Goal: Download file/media

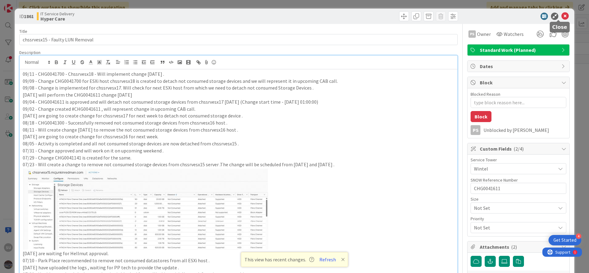
click at [562, 17] on icon at bounding box center [565, 16] width 7 height 7
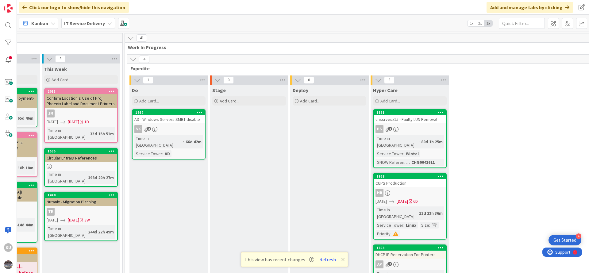
click at [171, 128] on div "VK 2" at bounding box center [169, 129] width 72 height 8
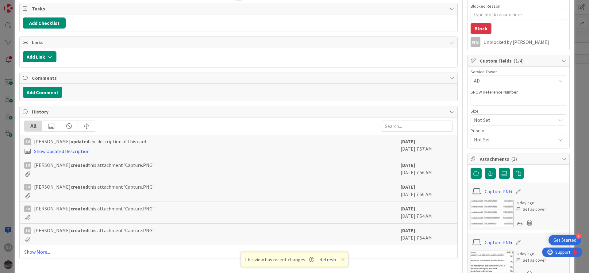
scroll to position [92, 0]
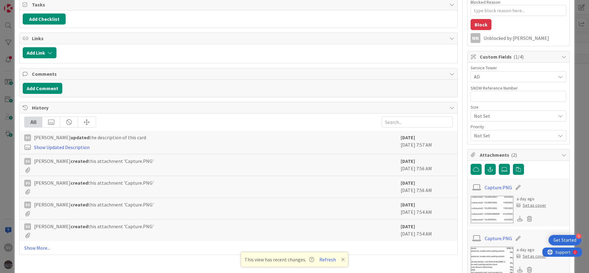
click at [482, 201] on img at bounding box center [492, 210] width 43 height 28
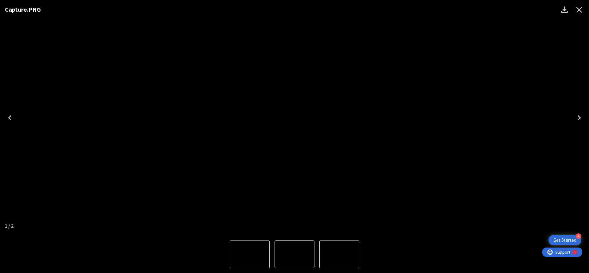
click at [480, 176] on div "Capture.PNG" at bounding box center [294, 118] width 589 height 236
click at [536, 135] on div "Capture.PNG" at bounding box center [294, 118] width 589 height 236
click at [562, 80] on div "Capture.PNG" at bounding box center [294, 118] width 589 height 236
click at [479, 89] on div "Capture.PNG" at bounding box center [294, 118] width 589 height 236
click at [580, 9] on icon "Close" at bounding box center [580, 10] width 6 height 6
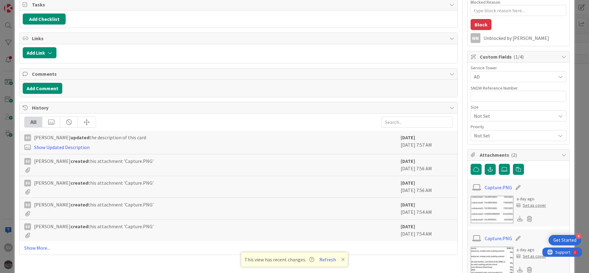
scroll to position [138, 0]
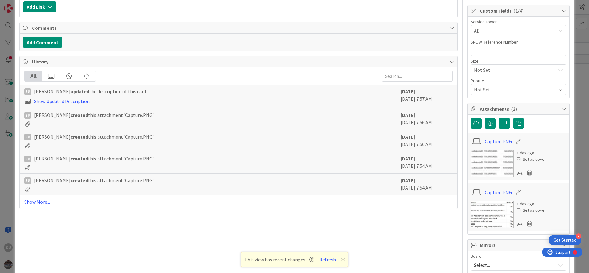
click at [483, 217] on img at bounding box center [492, 215] width 43 height 28
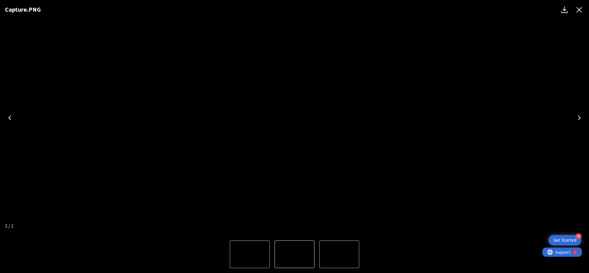
click at [522, 112] on div "Capture.PNG" at bounding box center [294, 118] width 589 height 236
drag, startPoint x: 550, startPoint y: 43, endPoint x: 573, endPoint y: 22, distance: 31.1
click at [550, 41] on div "Capture.PNG" at bounding box center [294, 118] width 589 height 236
click at [577, 13] on icon "Close" at bounding box center [580, 10] width 10 height 10
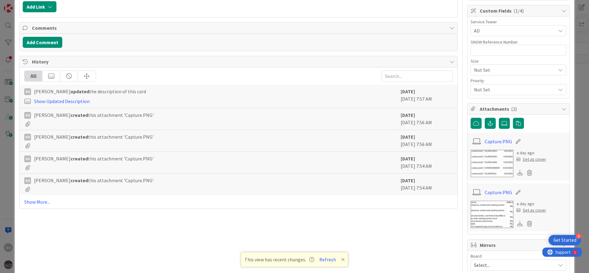
drag, startPoint x: 479, startPoint y: 153, endPoint x: 471, endPoint y: 168, distance: 17.4
click at [471, 168] on img at bounding box center [492, 164] width 43 height 28
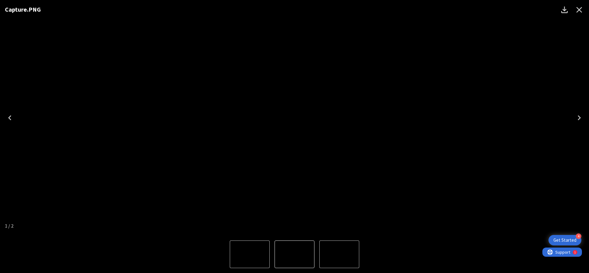
click at [568, 7] on icon "Download" at bounding box center [565, 10] width 10 height 10
click at [583, 14] on icon "Close" at bounding box center [580, 10] width 10 height 10
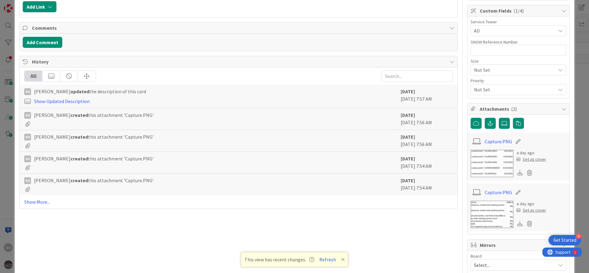
click at [490, 210] on img at bounding box center [492, 215] width 43 height 28
type textarea "x"
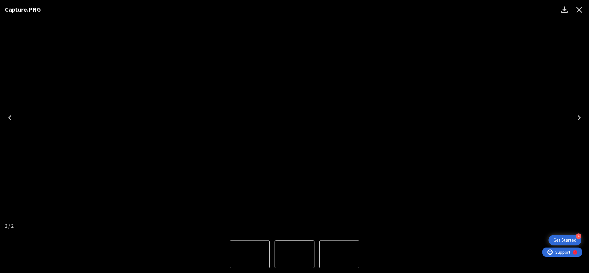
click at [563, 12] on icon "Download" at bounding box center [564, 9] width 6 height 6
